Goal: Contribute content: Add original content to the website for others to see

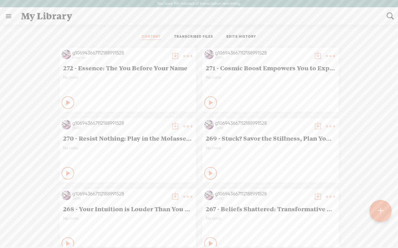
click at [381, 210] on t at bounding box center [380, 211] width 5 height 14
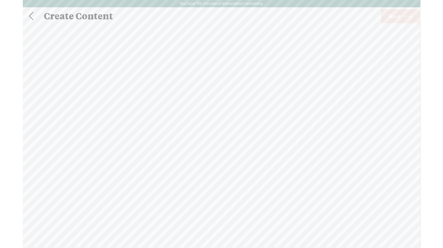
scroll to position [0, 0]
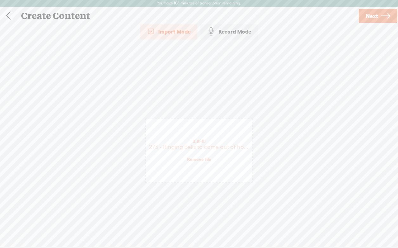
click at [377, 16] on span "Next" at bounding box center [372, 16] width 12 height 16
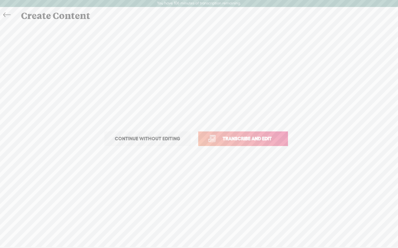
click at [259, 145] on link "Transcribe and edit" at bounding box center [243, 139] width 90 height 15
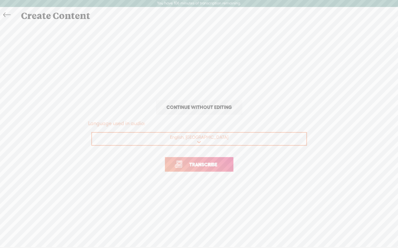
click at [191, 167] on span "Transcribe" at bounding box center [203, 164] width 41 height 7
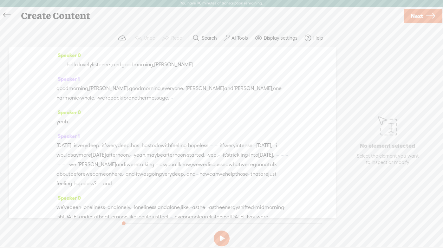
drag, startPoint x: 85, startPoint y: 66, endPoint x: 55, endPoint y: 66, distance: 30.5
click at [55, 66] on div "Speaker 0 · · · · · · · · hello, lovely listeners, and good morning, [PERSON_NA…" at bounding box center [172, 132] width 327 height 171
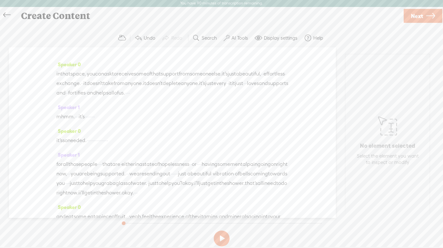
scroll to position [2423, 0]
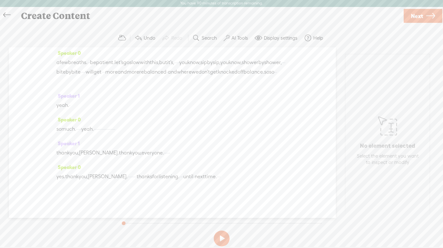
drag, startPoint x: 236, startPoint y: 174, endPoint x: 246, endPoint y: 174, distance: 10.2
click at [246, 174] on div "yes. thank you, [PERSON_NAME]. · · · · · · · thanks for listening. · · · until …" at bounding box center [172, 177] width 232 height 10
click at [234, 36] on label "AI Tools" at bounding box center [240, 38] width 16 height 6
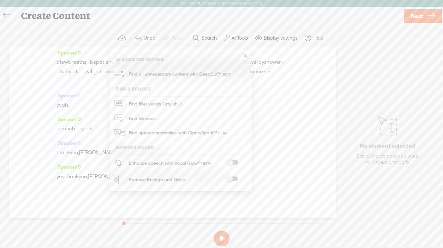
click at [235, 180] on span at bounding box center [232, 179] width 11 height 4
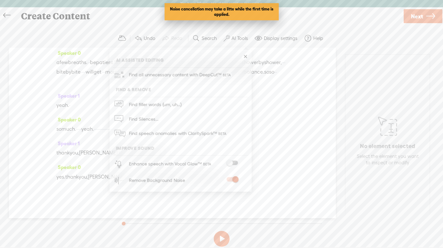
click at [398, 18] on span "Next" at bounding box center [417, 16] width 12 height 16
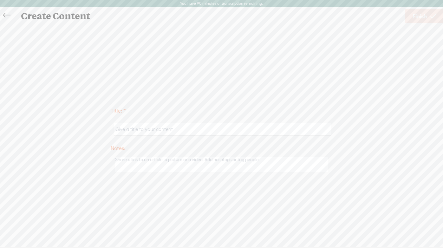
click at [122, 128] on input "text" at bounding box center [222, 129] width 217 height 12
paste input "Hopeless? Hear the Bells — You Are Not Alone"
type input "273 - Hopeless? Hear the Bells — You Are Not Alone"
click at [398, 11] on span "Finish" at bounding box center [420, 16] width 15 height 16
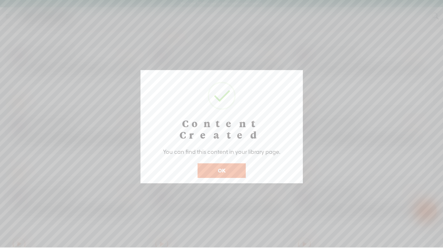
click at [215, 163] on button "OK" at bounding box center [222, 170] width 48 height 15
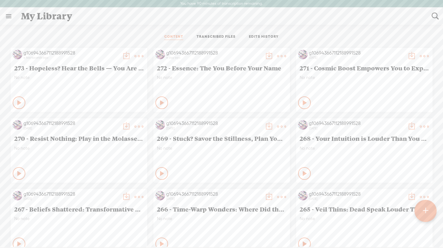
click at [124, 56] on t at bounding box center [126, 56] width 9 height 9
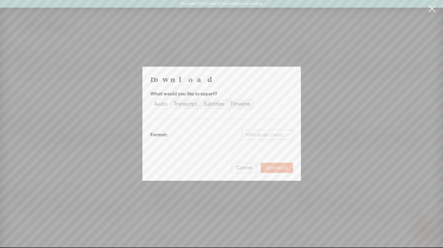
click at [259, 134] on span "WAV audio (.wav)" at bounding box center [268, 135] width 44 height 10
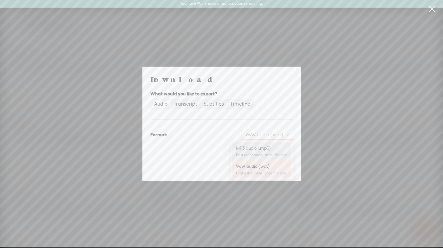
click at [257, 150] on div "MP3 audio (.mp3)" at bounding box center [262, 148] width 52 height 6
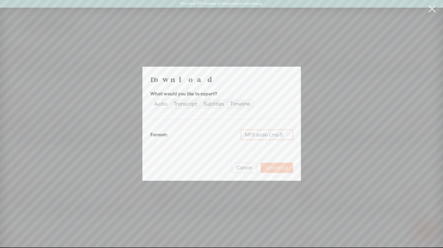
click at [278, 166] on span "Download" at bounding box center [277, 168] width 22 height 6
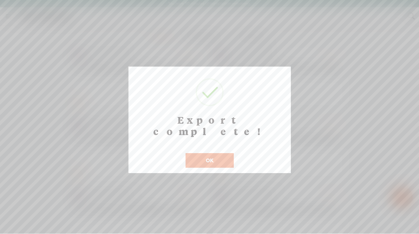
click at [209, 153] on button "OK" at bounding box center [210, 160] width 48 height 15
